Goal: Information Seeking & Learning: Learn about a topic

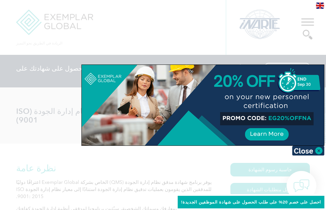
click at [145, 43] on div at bounding box center [163, 105] width 326 height 210
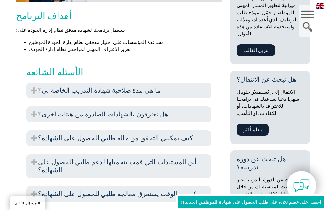
scroll to position [355, 0]
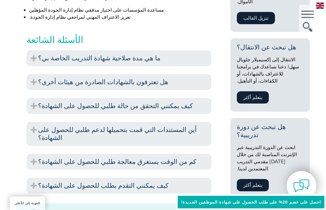
click at [125, 78] on font "هل تعترفون بالشهادات الصادرة من هيئات أخرى؟" at bounding box center [103, 82] width 130 height 8
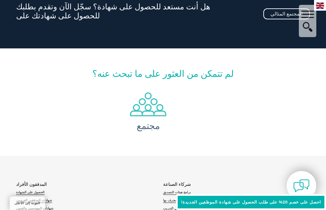
scroll to position [905, 0]
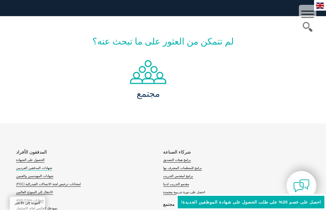
click at [38, 166] on font "شهادات المدققين الفرديين" at bounding box center [34, 168] width 36 height 4
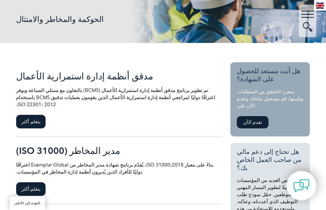
scroll to position [97, 0]
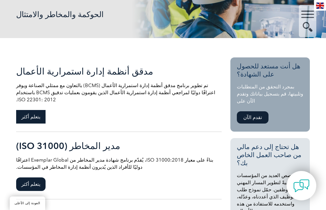
click at [33, 113] on span "يتعلم أكثر" at bounding box center [30, 117] width 29 height 14
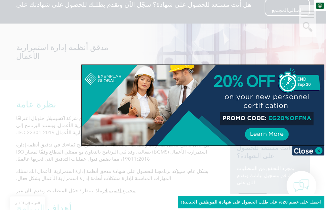
scroll to position [65, 0]
click at [319, 152] on img at bounding box center [308, 151] width 32 height 10
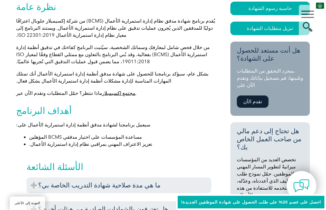
scroll to position [0, 0]
